Goal: Transaction & Acquisition: Purchase product/service

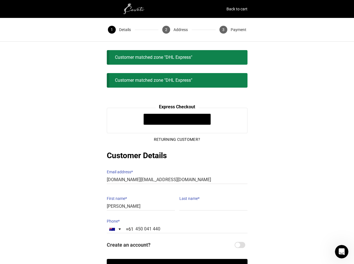
click at [177, 132] on div "@import url(//[DOMAIN_NAME][URL]) ••••••" at bounding box center [177, 120] width 141 height 25
click at [119, 30] on span "Details" at bounding box center [125, 30] width 12 height 8
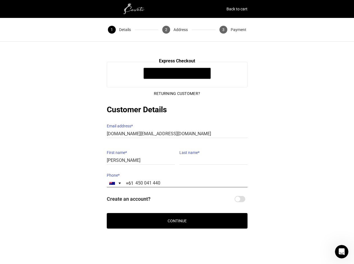
click at [177, 179] on input "450 041 440" at bounding box center [177, 183] width 141 height 8
click at [177, 122] on label "Email address *" at bounding box center [177, 126] width 141 height 8
click at [177, 130] on input "[DOMAIN_NAME][EMAIL_ADDRESS][DOMAIN_NAME]" at bounding box center [177, 134] width 141 height 8
click at [177, 122] on label "Email address *" at bounding box center [177, 126] width 141 height 8
click at [177, 130] on input "[DOMAIN_NAME][EMAIL_ADDRESS][DOMAIN_NAME]" at bounding box center [177, 134] width 141 height 8
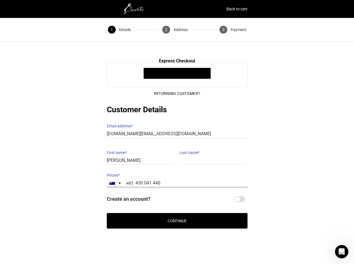
click at [177, 179] on input "450 041 440" at bounding box center [177, 183] width 141 height 8
click at [141, 202] on section "@import url(//[DOMAIN_NAME][URL]) •••••• Express Checkout @import url(//[DOMAIN…" at bounding box center [177, 145] width 154 height 167
